Goal: Obtain resource: Obtain resource

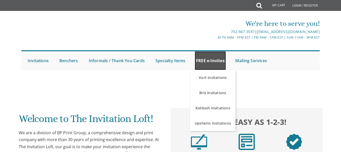
click at [214, 65] on link "FREE e-Invites" at bounding box center [210, 60] width 31 height 19
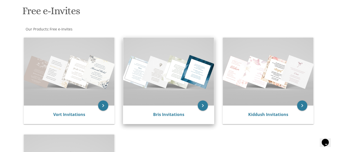
click at [162, 81] on img at bounding box center [168, 72] width 91 height 68
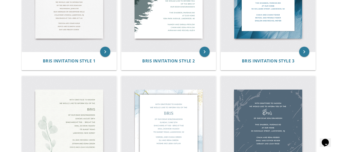
scroll to position [51, 0]
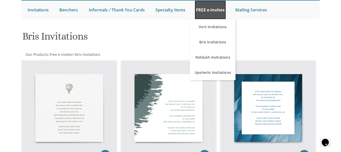
click at [205, 14] on link "FREE e-Invites" at bounding box center [210, 10] width 31 height 19
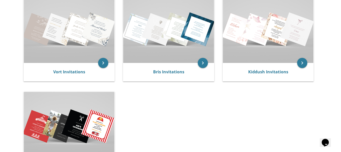
scroll to position [152, 0]
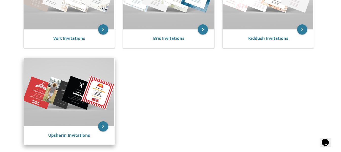
click at [70, 123] on img at bounding box center [69, 92] width 91 height 68
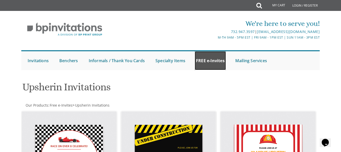
click at [209, 65] on link "FREE e-Invites" at bounding box center [210, 60] width 31 height 19
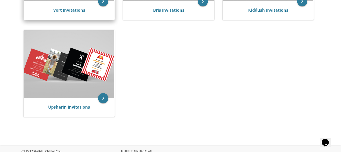
scroll to position [127, 0]
